Goal: Find specific page/section: Find specific page/section

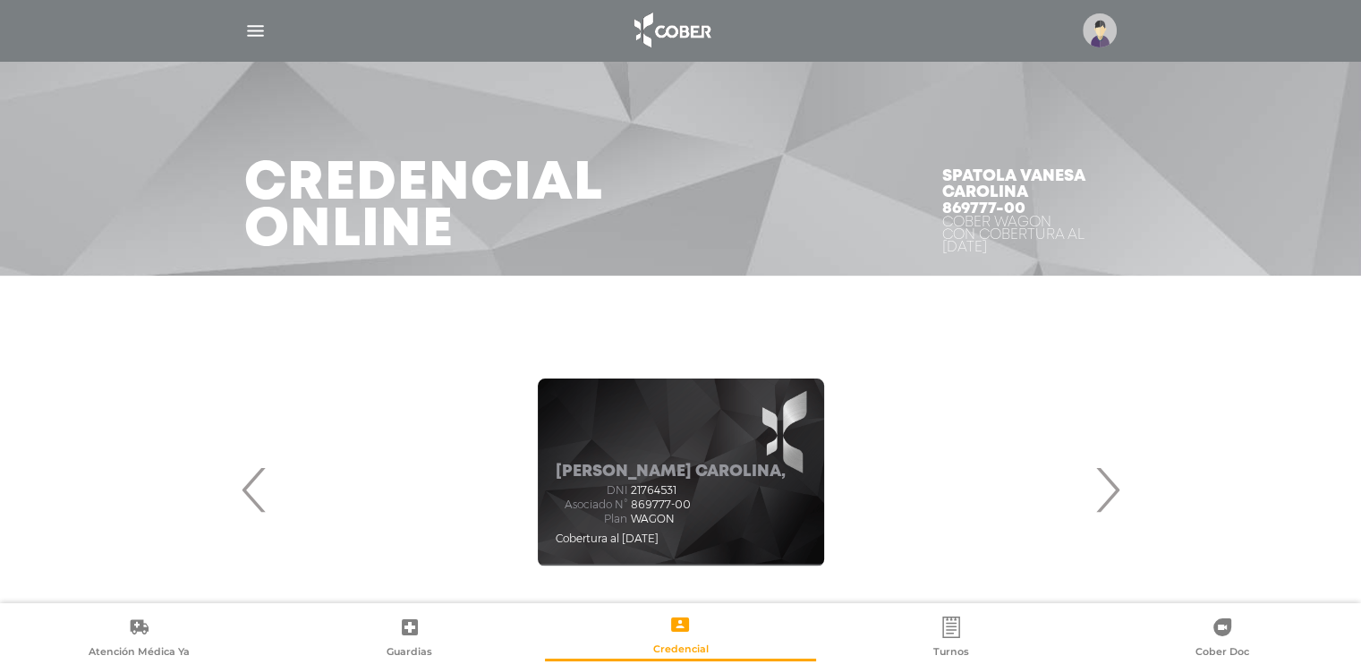
click at [251, 31] on img "button" at bounding box center [255, 31] width 22 height 22
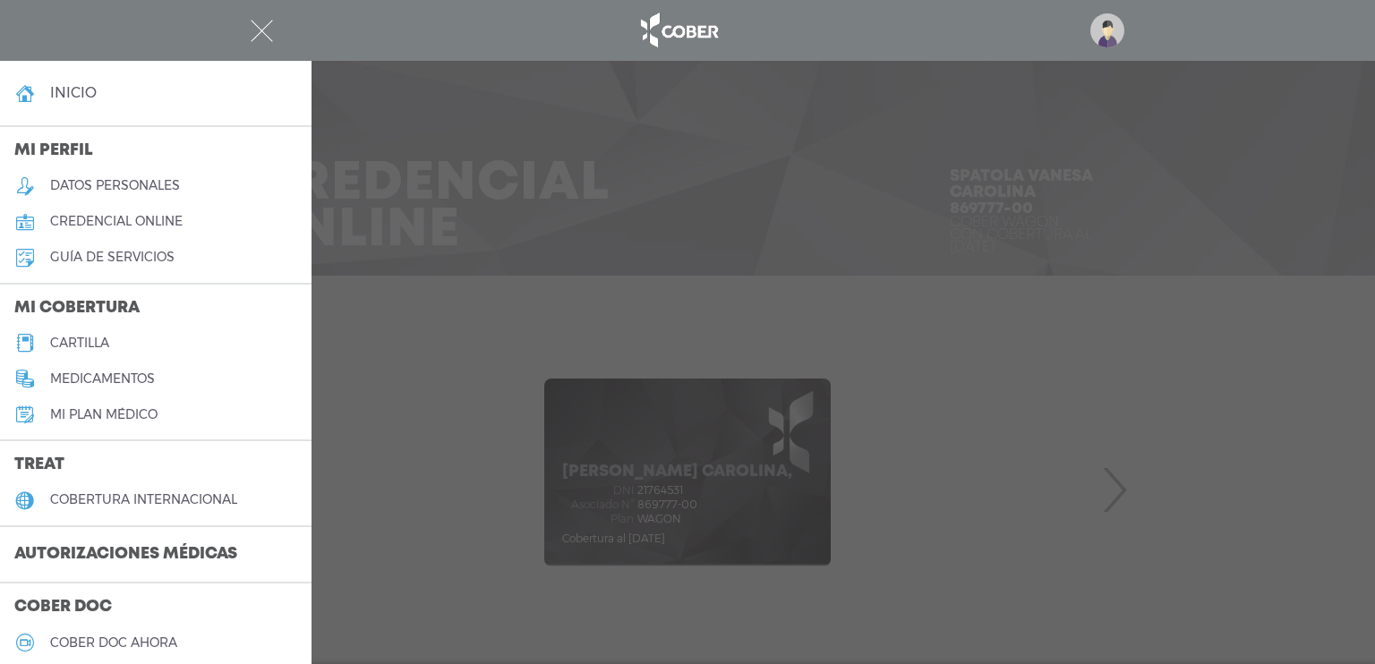
click at [99, 343] on h5 "cartilla" at bounding box center [79, 343] width 59 height 15
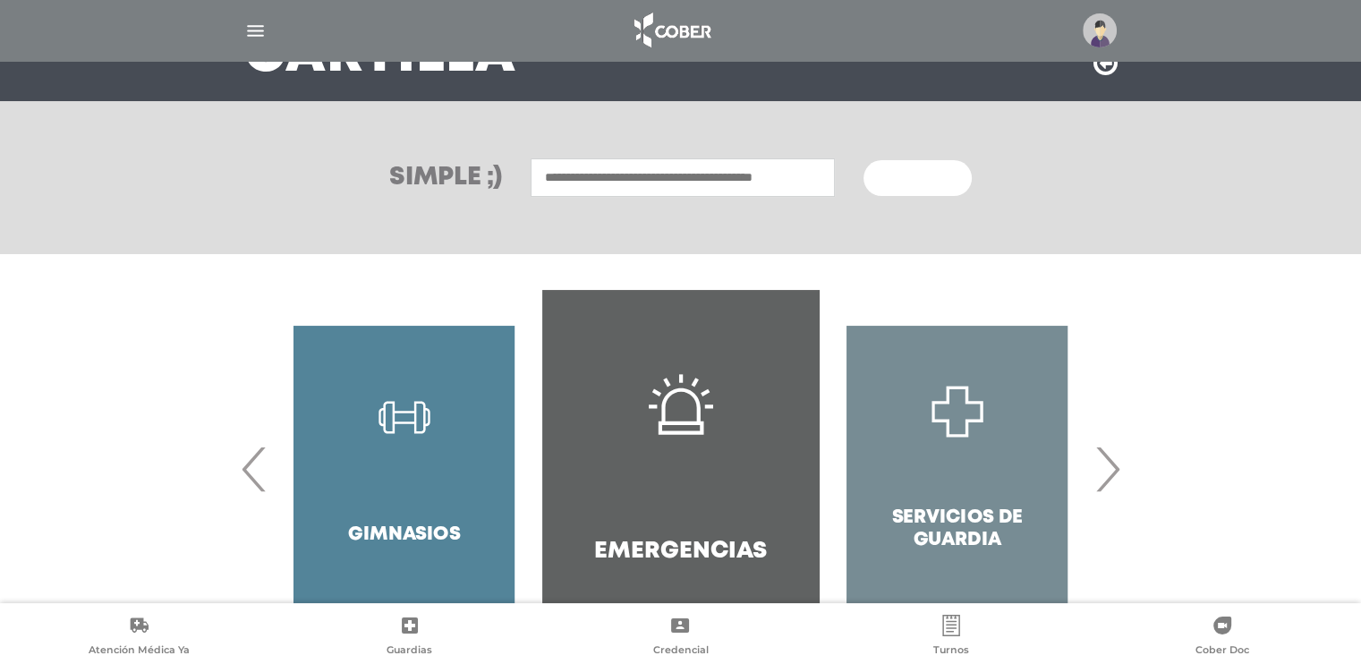
scroll to position [179, 0]
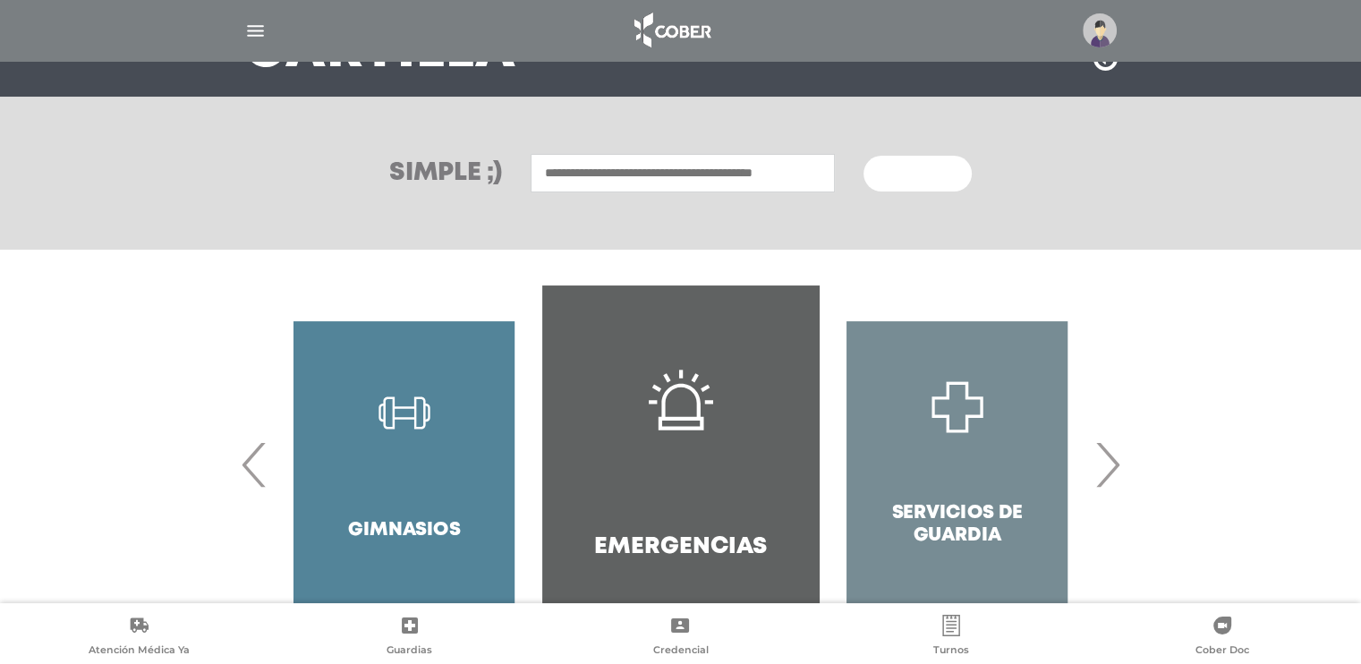
click at [239, 467] on span "‹" at bounding box center [254, 464] width 35 height 97
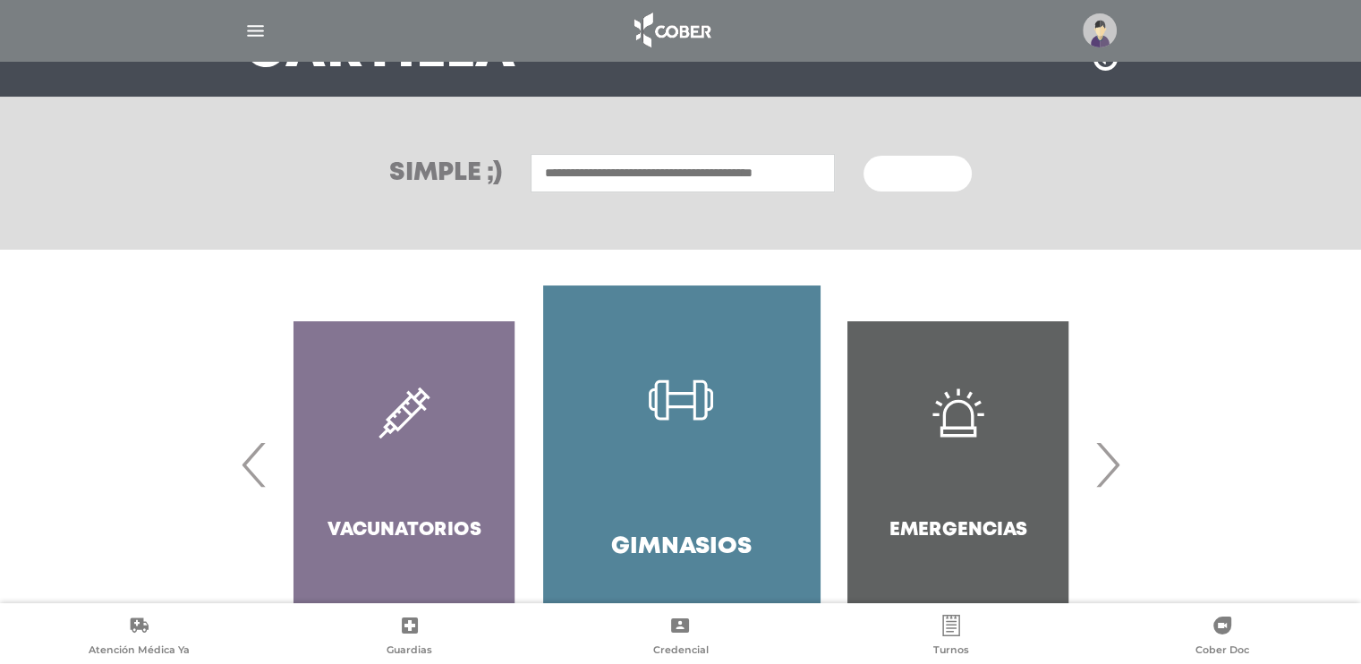
click at [243, 464] on span "‹" at bounding box center [254, 464] width 35 height 97
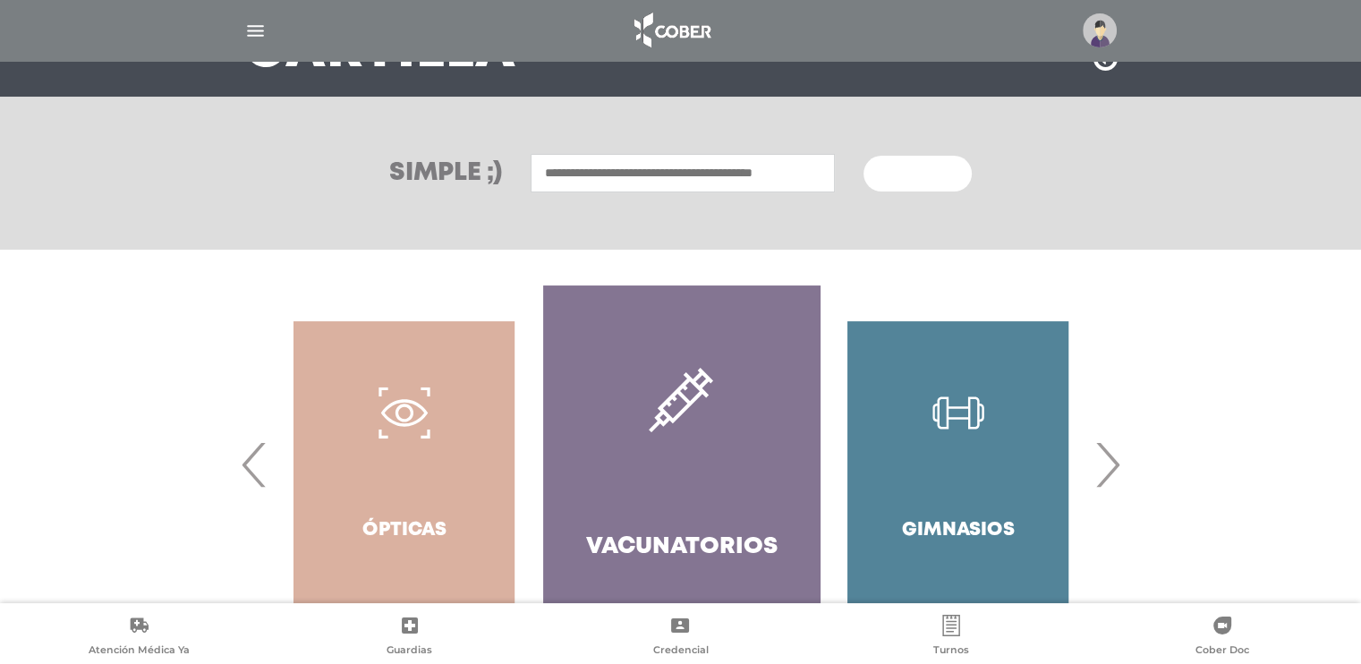
click at [243, 464] on span "‹" at bounding box center [254, 464] width 35 height 97
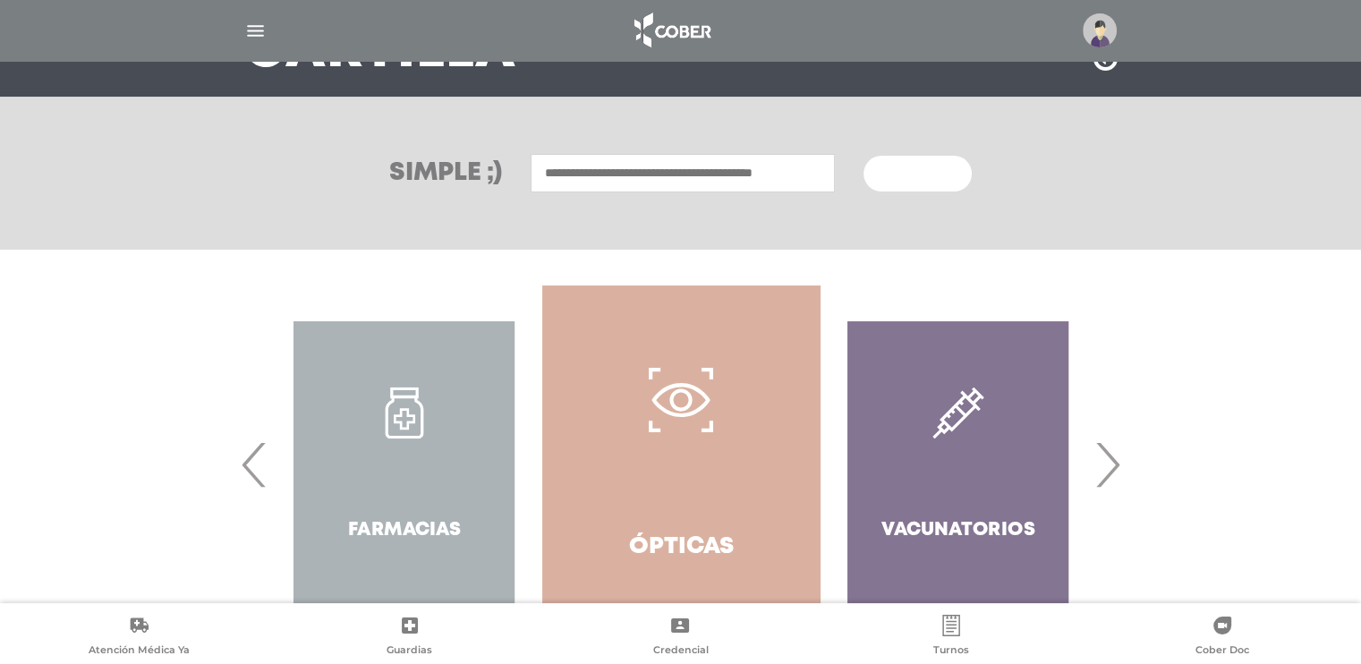
click at [237, 463] on span "‹" at bounding box center [254, 464] width 35 height 97
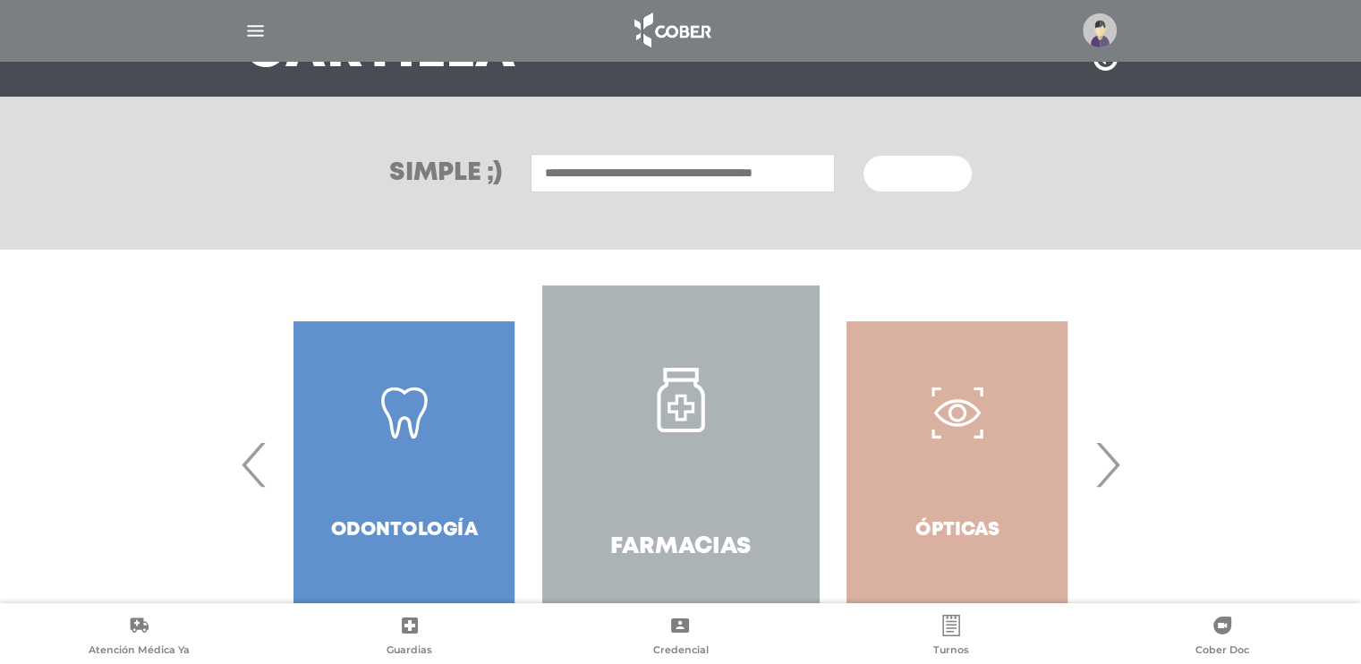
click at [241, 464] on span "‹" at bounding box center [254, 464] width 35 height 97
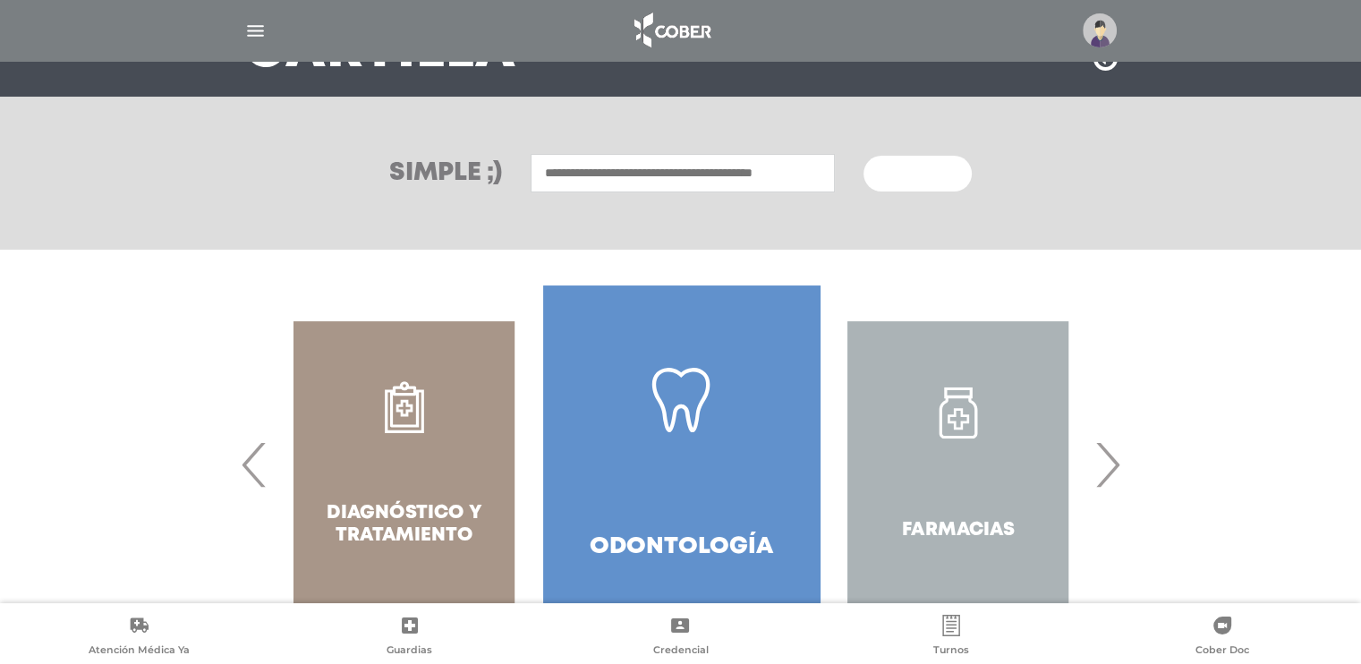
click at [419, 443] on div "Diagnóstico y Tratamiento" at bounding box center [404, 464] width 277 height 358
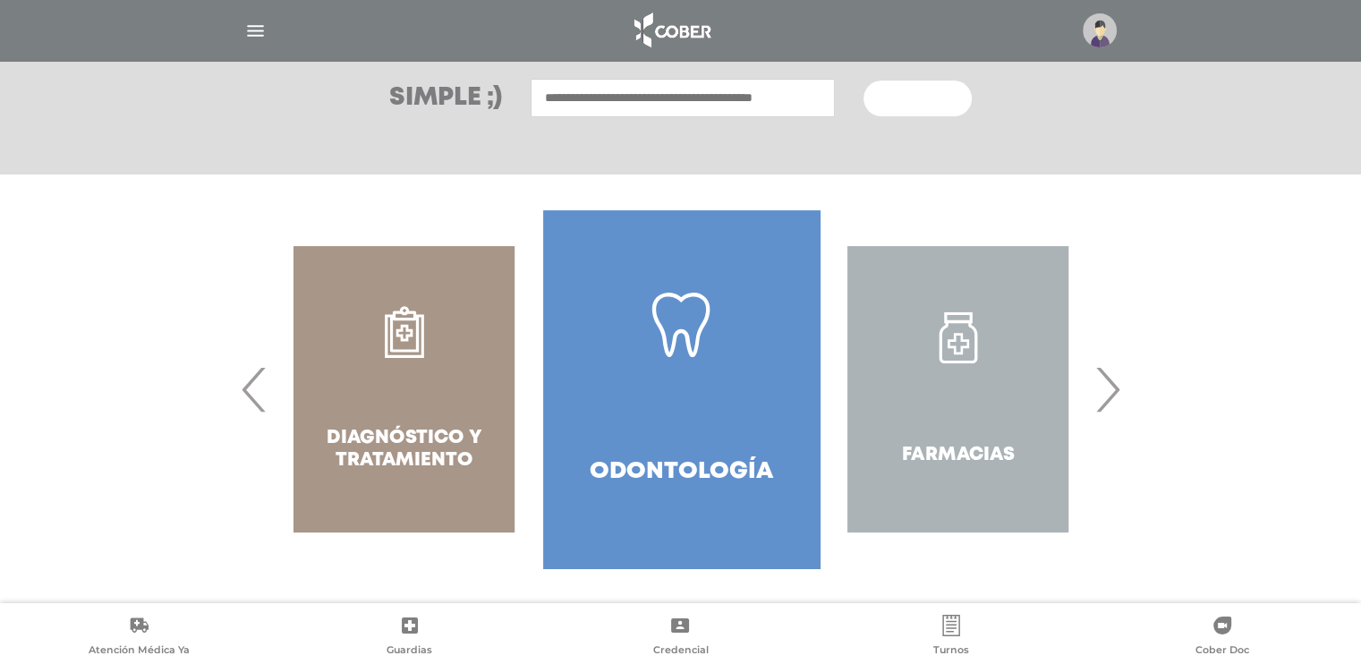
click at [372, 432] on div "Diagnóstico y Tratamiento" at bounding box center [404, 389] width 277 height 358
click at [415, 357] on div "Diagnóstico y Tratamiento" at bounding box center [404, 389] width 277 height 358
click at [394, 395] on div "Diagnóstico y Tratamiento" at bounding box center [404, 389] width 277 height 358
click at [616, 90] on input "text" at bounding box center [683, 98] width 304 height 38
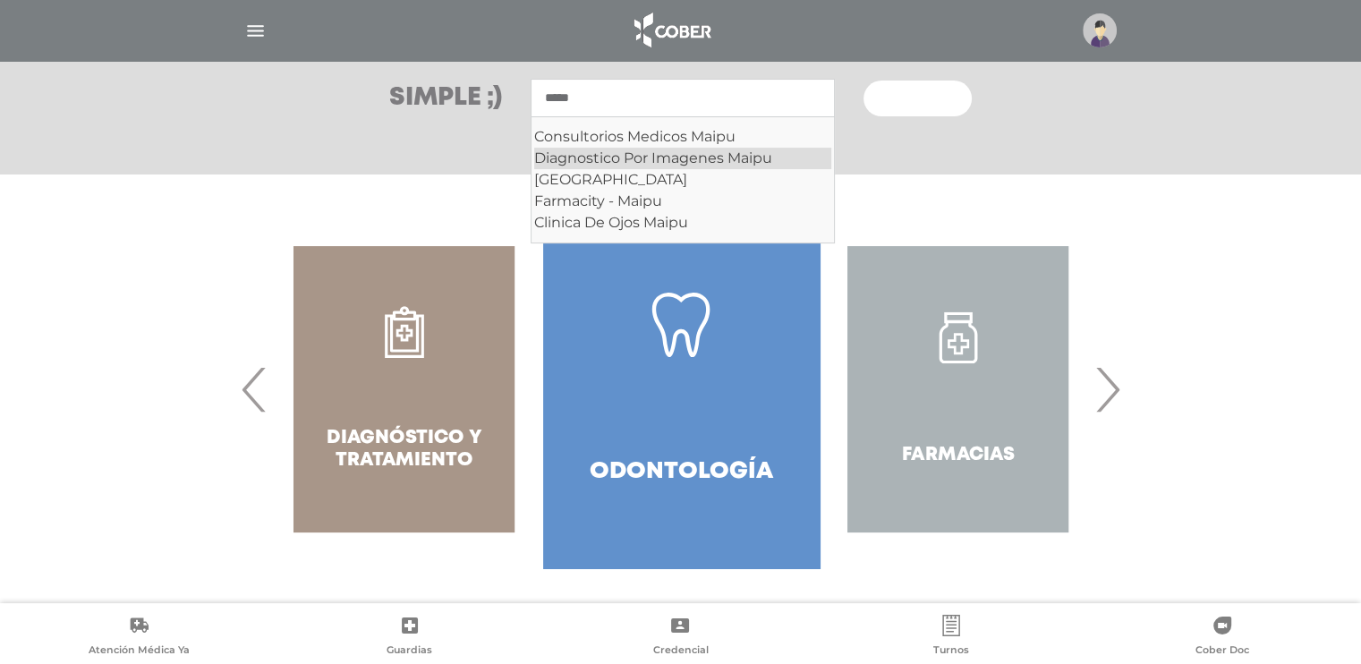
click at [644, 160] on div "Diagnostico Por Imagenes Maipu" at bounding box center [682, 158] width 297 height 21
click at [644, 161] on div "Diagnostico Por Imagenes Maipu" at bounding box center [682, 158] width 297 height 21
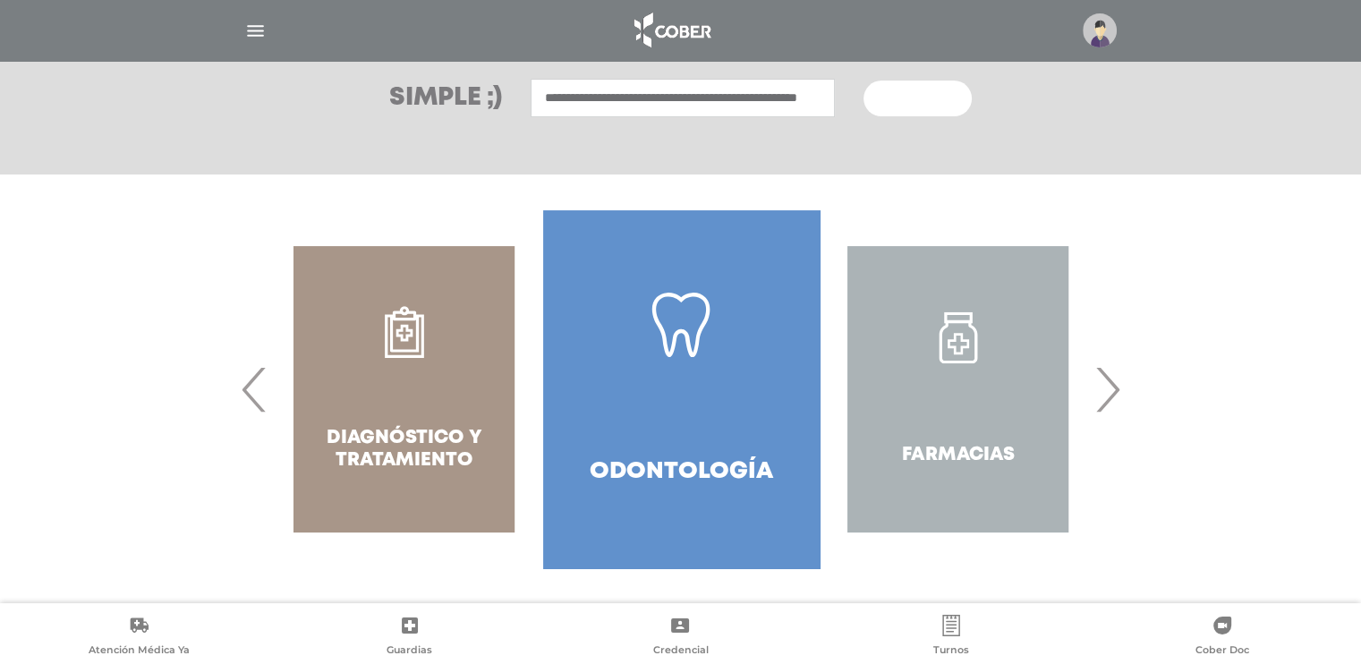
click at [802, 98] on input "**********" at bounding box center [683, 98] width 304 height 38
click at [723, 96] on input "**********" at bounding box center [683, 98] width 304 height 38
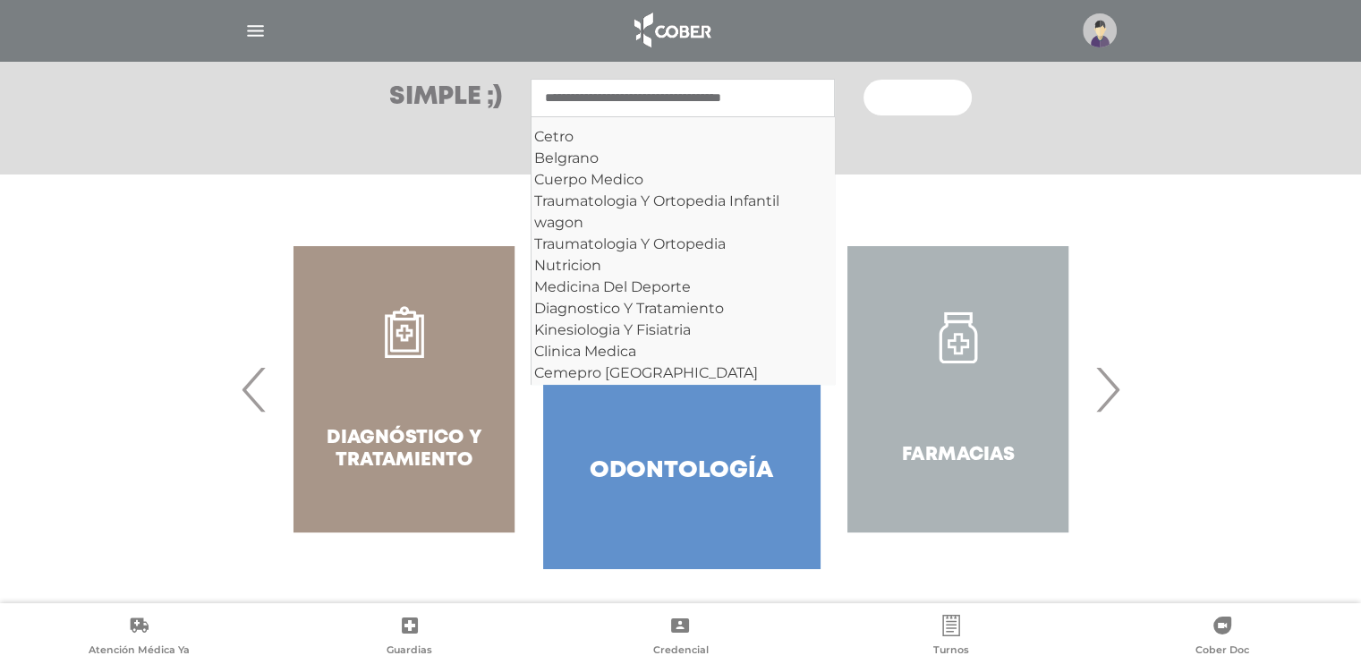
scroll to position [0, 0]
type input "*****"
click at [864, 80] on button "Buscar" at bounding box center [917, 98] width 107 height 36
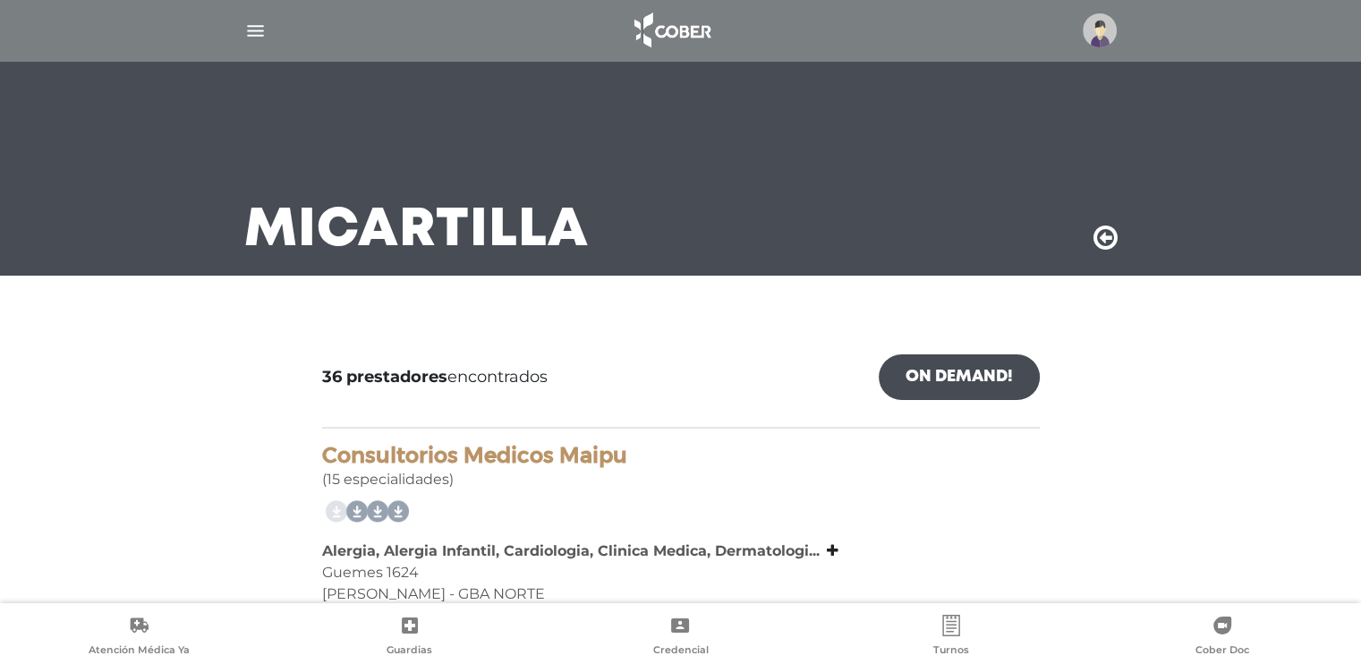
click at [251, 29] on img "button" at bounding box center [255, 31] width 22 height 22
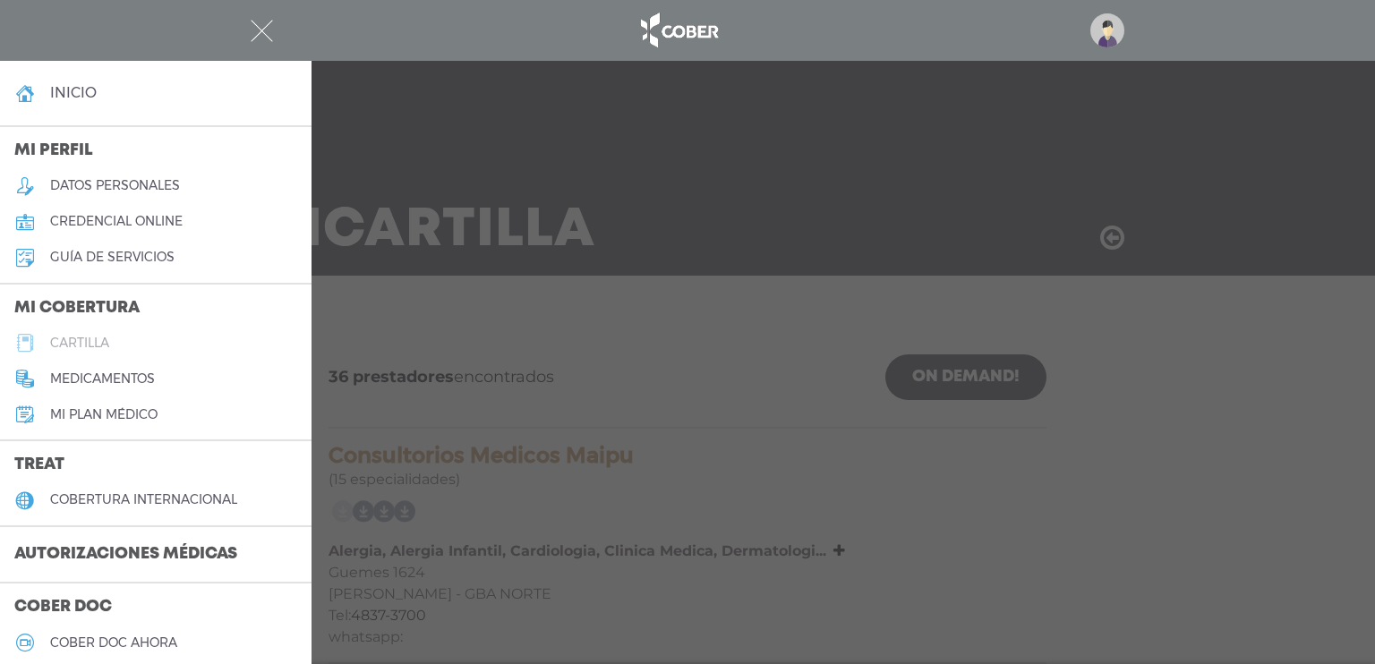
click at [83, 345] on h5 "cartilla" at bounding box center [79, 343] width 59 height 15
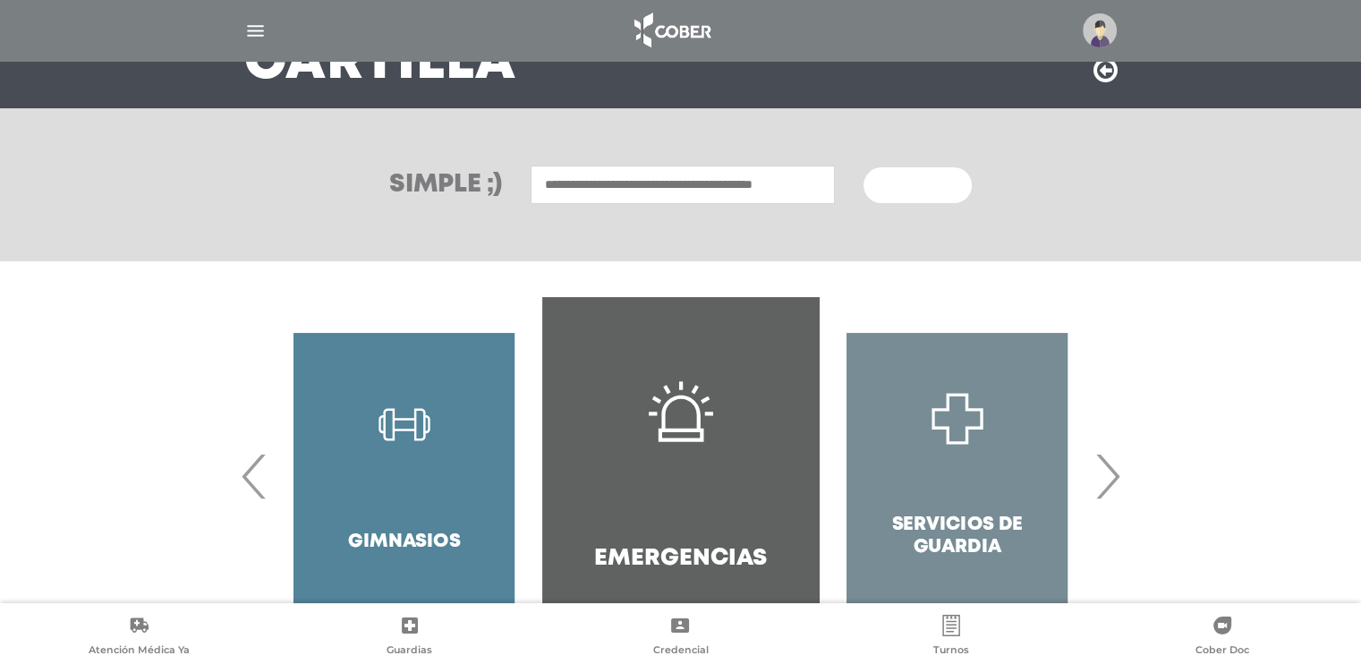
scroll to position [179, 0]
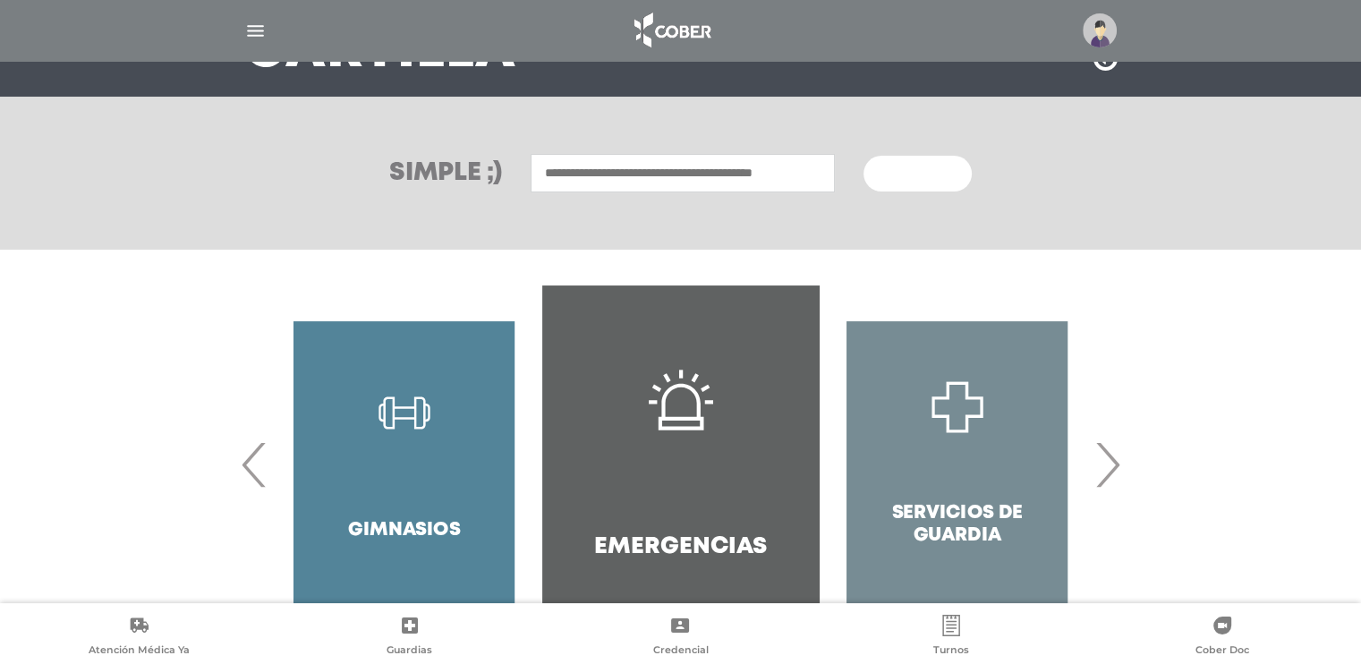
click at [628, 166] on input "text" at bounding box center [683, 173] width 304 height 38
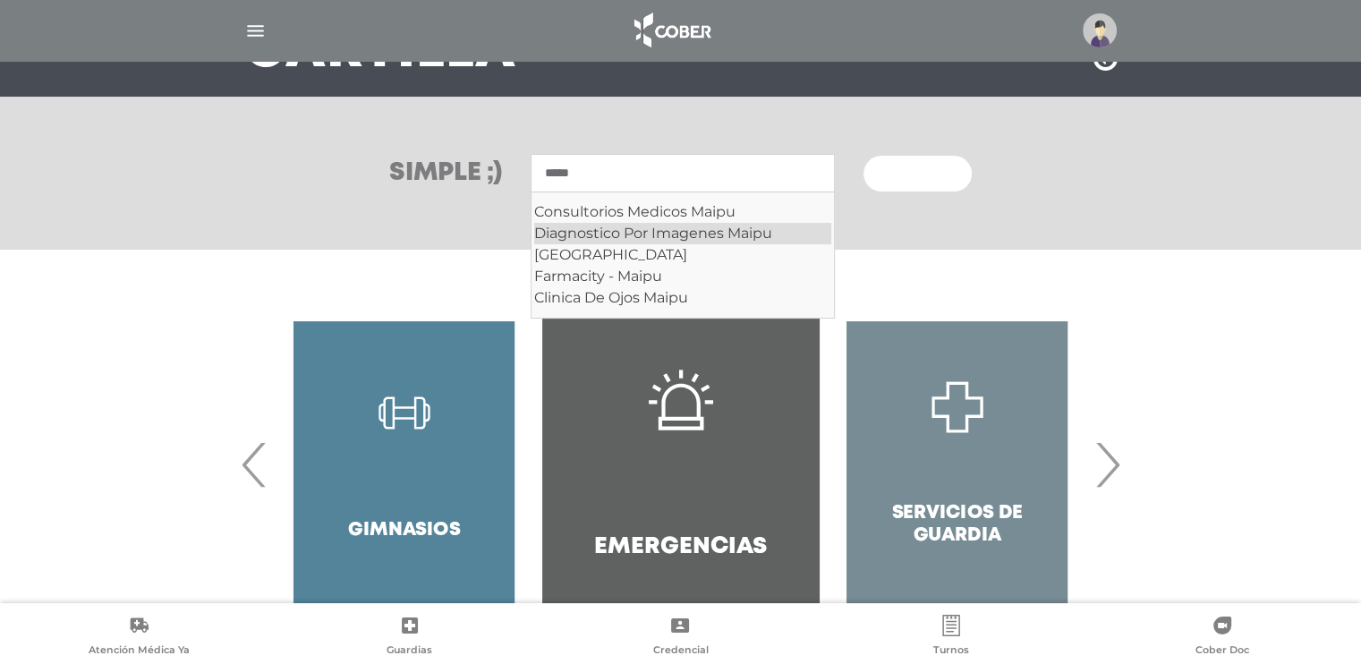
click at [654, 239] on div "Diagnostico Por Imagenes Maipu" at bounding box center [682, 233] width 297 height 21
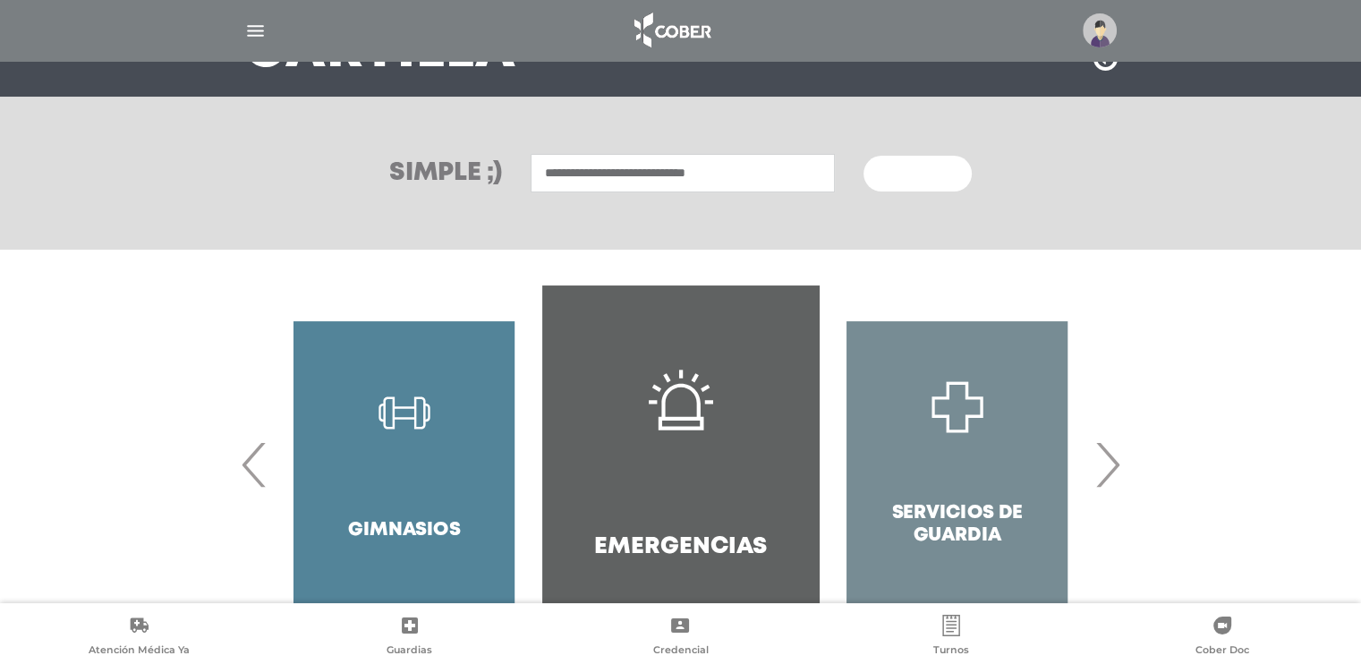
type input "**********"
click at [916, 184] on button "Buscar" at bounding box center [917, 174] width 107 height 36
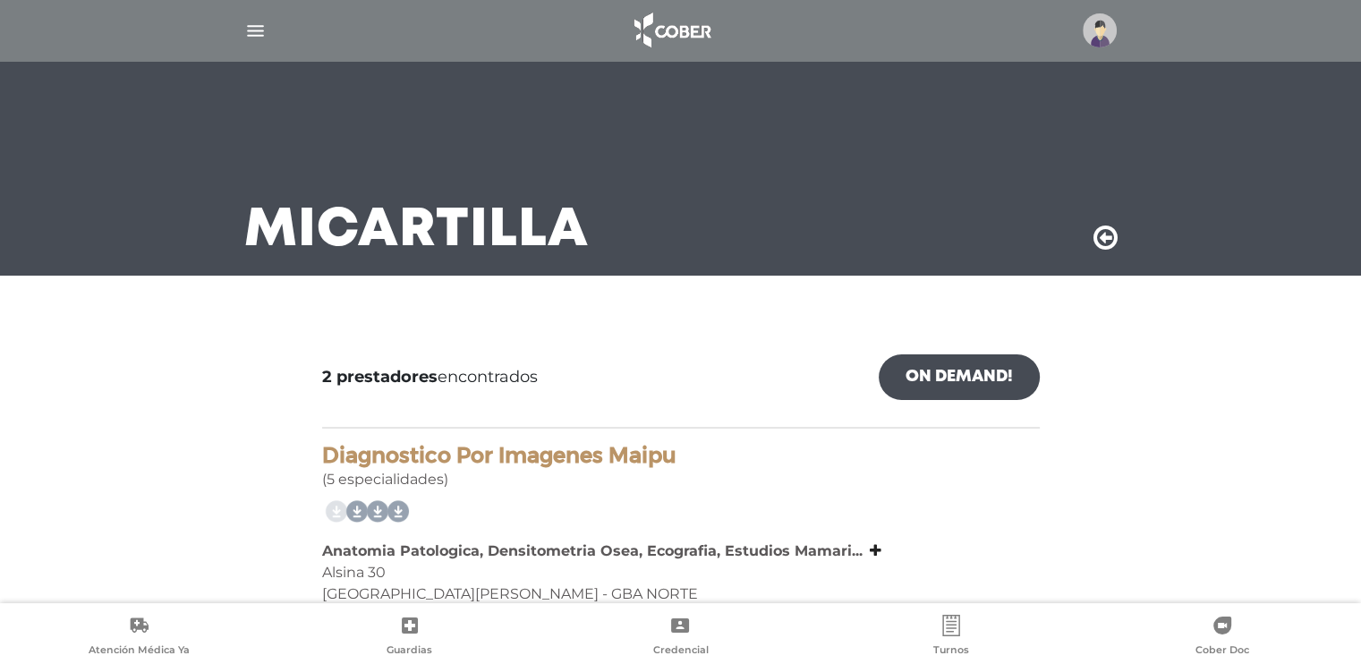
click at [1101, 239] on icon at bounding box center [1106, 238] width 24 height 29
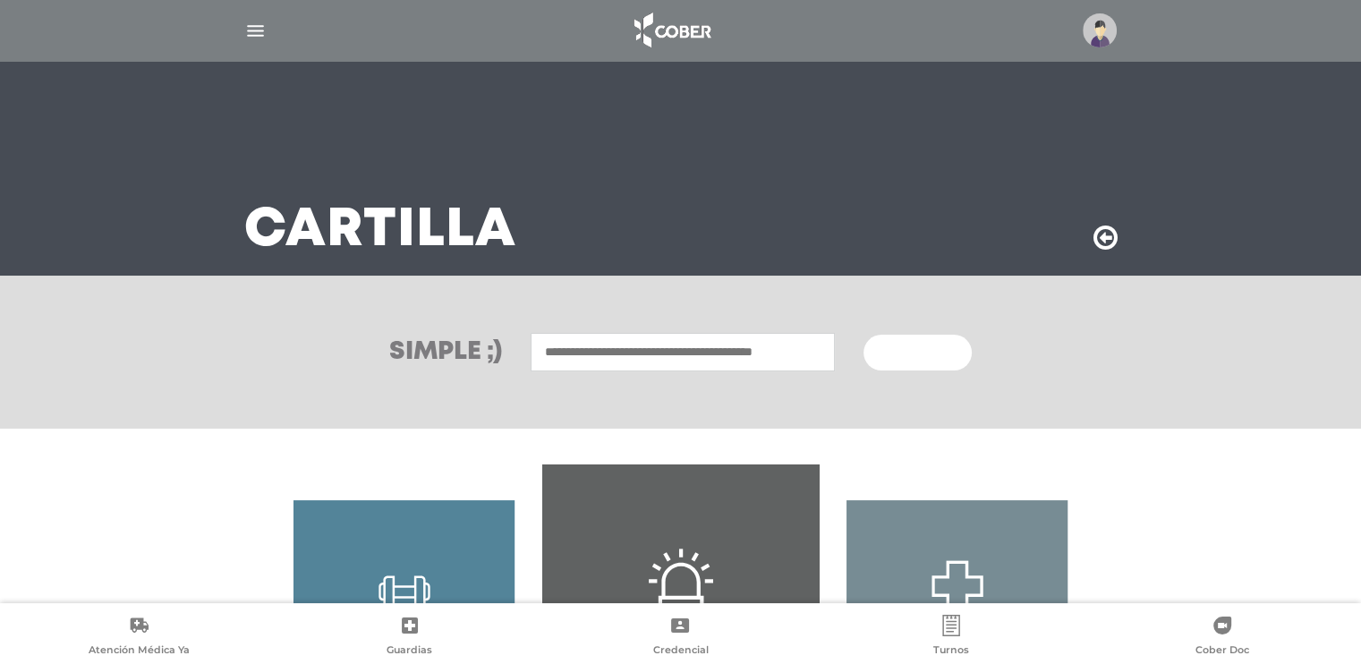
click at [569, 350] on input "text" at bounding box center [683, 352] width 304 height 38
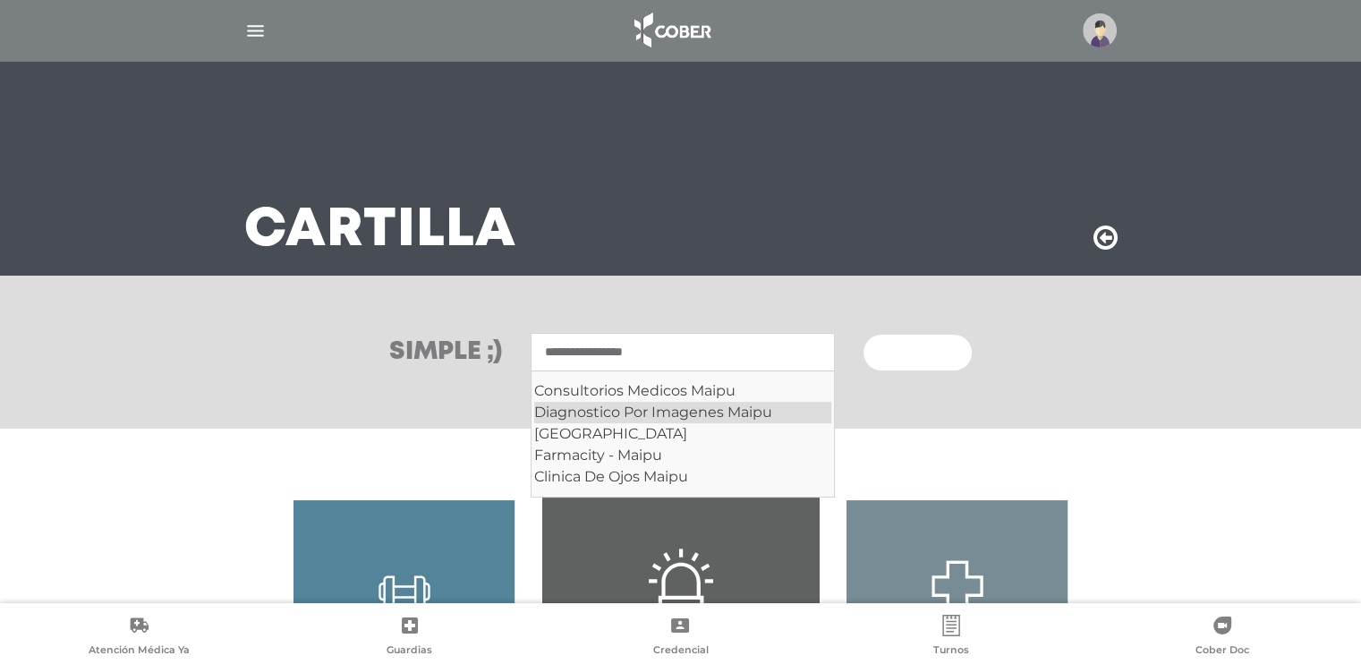
click at [740, 414] on div "Diagnostico Por Imagenes Maipu" at bounding box center [682, 412] width 297 height 21
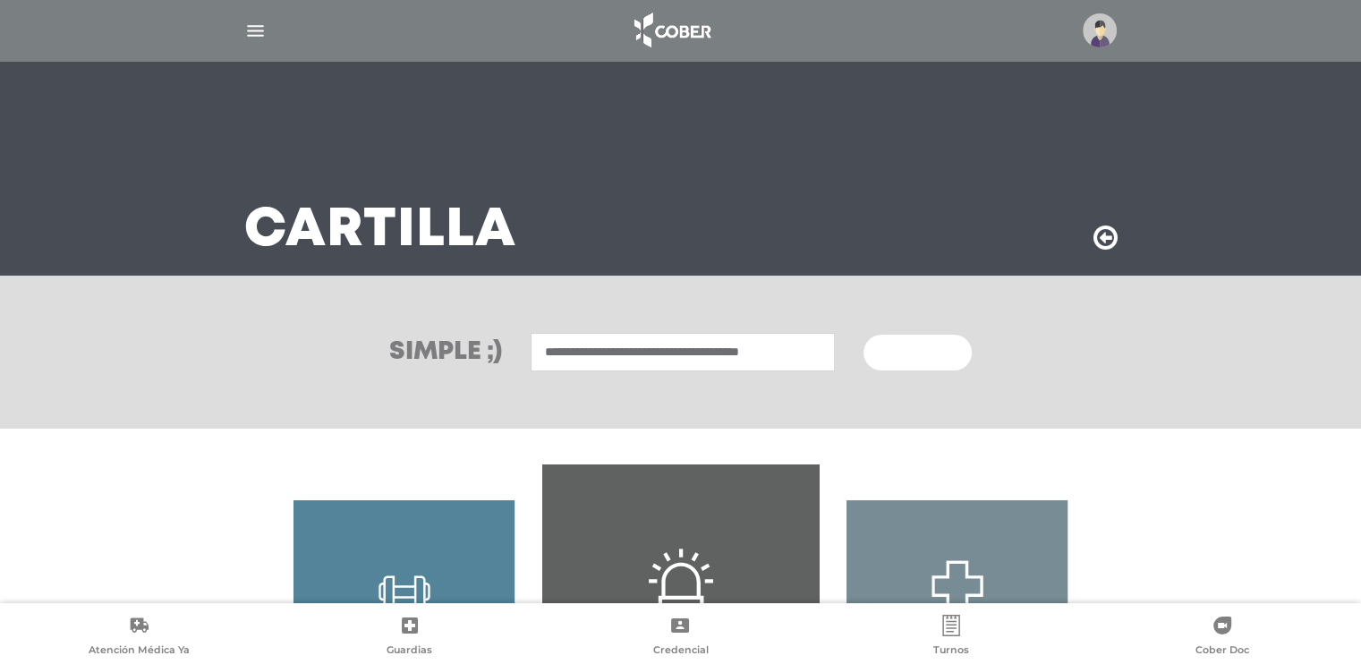
type input "**********"
click at [896, 359] on span "Buscar" at bounding box center [911, 353] width 52 height 13
click at [0, 0] on div at bounding box center [0, 0] width 0 height 0
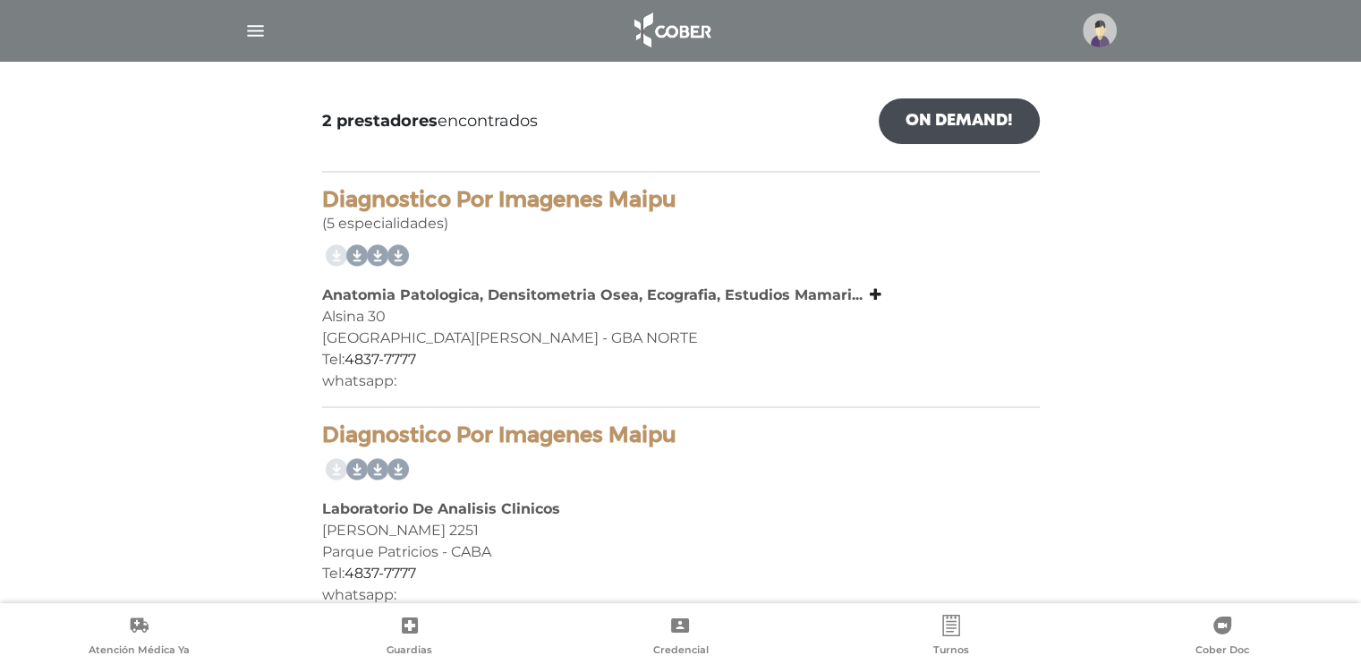
scroll to position [286, 0]
